Goal: Browse casually: Explore the website without a specific task or goal

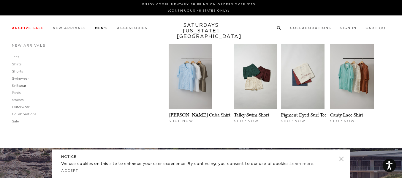
click at [20, 87] on link "Knitwear" at bounding box center [19, 85] width 15 height 3
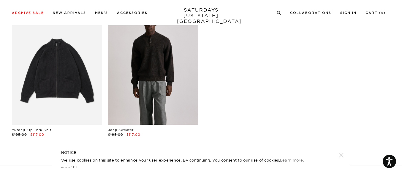
scroll to position [45, 0]
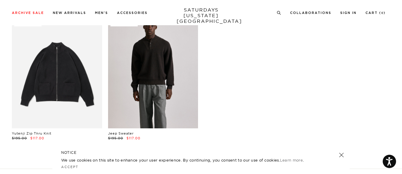
click at [145, 84] on link at bounding box center [153, 72] width 90 height 113
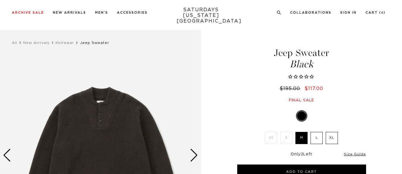
scroll to position [32, 0]
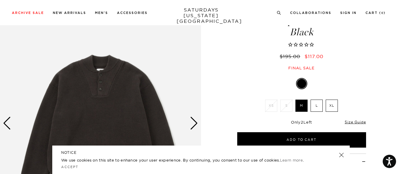
click at [192, 124] on div "Next slide" at bounding box center [194, 123] width 8 height 13
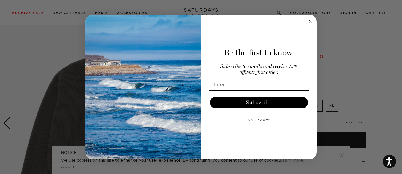
click at [311, 21] on icon "Close dialog" at bounding box center [310, 21] width 3 height 3
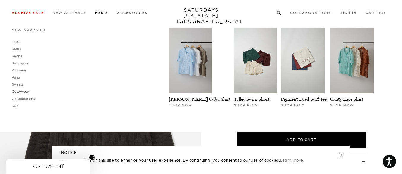
click at [21, 93] on link "Outerwear" at bounding box center [20, 92] width 17 height 4
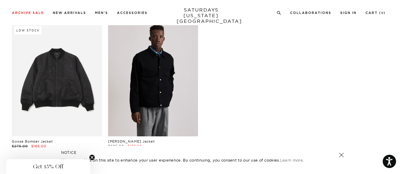
scroll to position [37, 0]
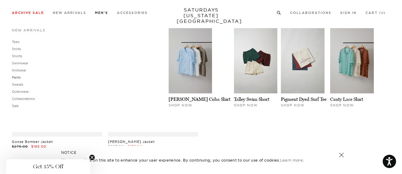
click at [17, 79] on link "Pants" at bounding box center [16, 77] width 9 height 4
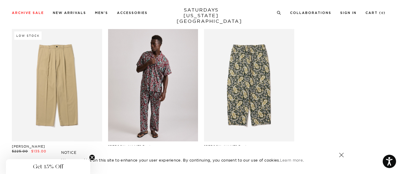
scroll to position [169, 0]
click at [157, 102] on link at bounding box center [153, 86] width 90 height 113
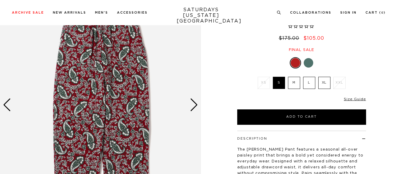
scroll to position [61, 0]
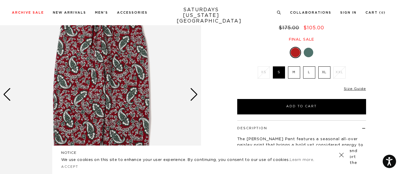
click at [195, 96] on div "Next slide" at bounding box center [194, 94] width 8 height 13
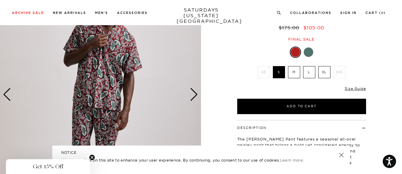
click at [195, 96] on div "Next slide" at bounding box center [194, 94] width 8 height 13
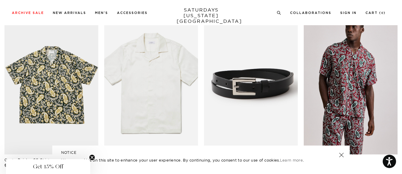
scroll to position [304, 0]
